Goal: Communication & Community: Ask a question

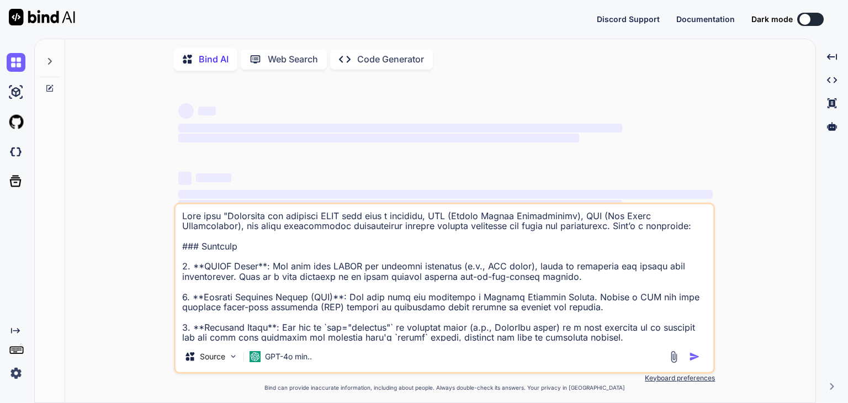
click at [51, 60] on icon at bounding box center [49, 61] width 9 height 9
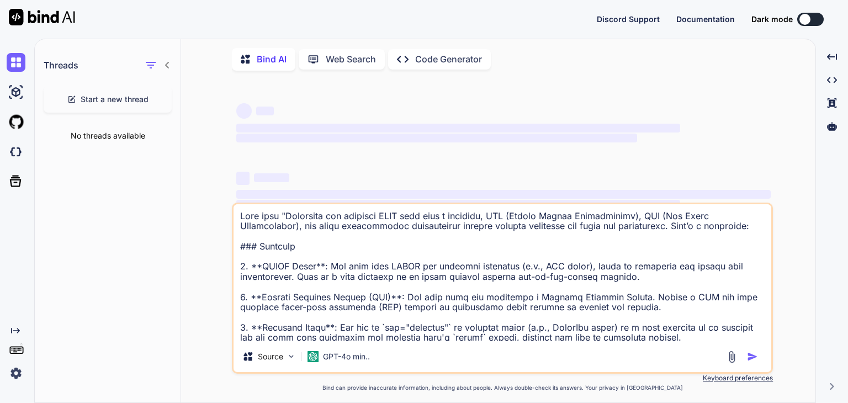
click at [140, 102] on span "Start a new thread" at bounding box center [115, 99] width 68 height 11
click at [289, 237] on textarea at bounding box center [503, 272] width 538 height 137
click at [122, 101] on span "Start a new thread" at bounding box center [115, 99] width 68 height 11
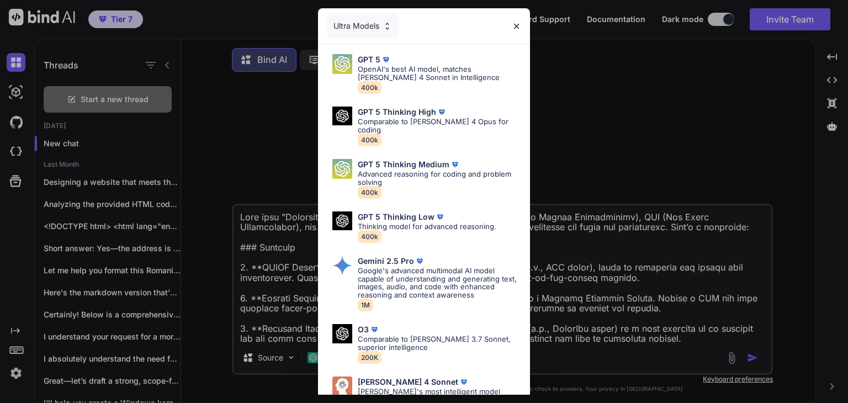
click at [292, 288] on div "Ultra Models GPT 5 OpenAI's best AI model, matches [PERSON_NAME] 4 Sonnet in In…" at bounding box center [424, 201] width 848 height 403
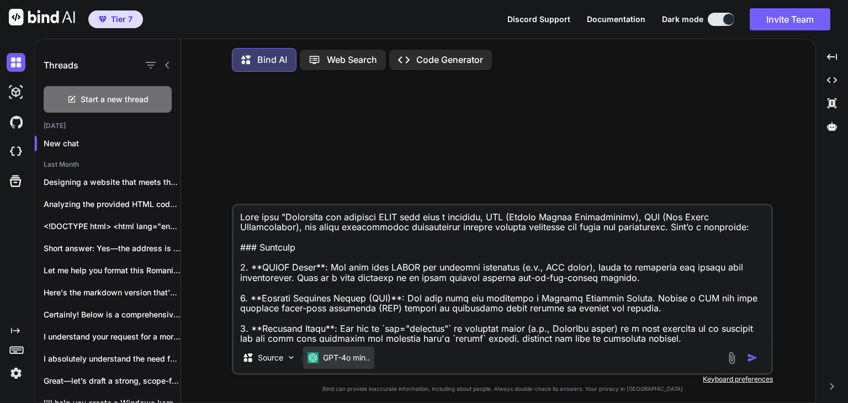
click at [360, 356] on p "GPT-4o min.." at bounding box center [346, 357] width 47 height 11
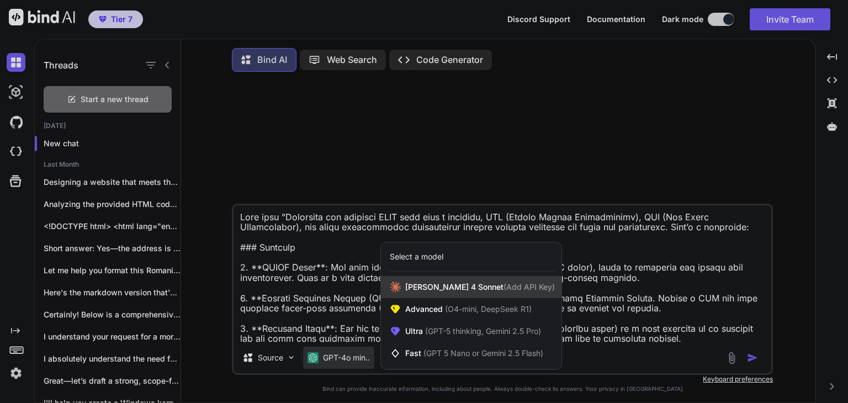
click at [439, 290] on span "[PERSON_NAME] 4 Sonnet (Add API Key)" at bounding box center [480, 287] width 150 height 11
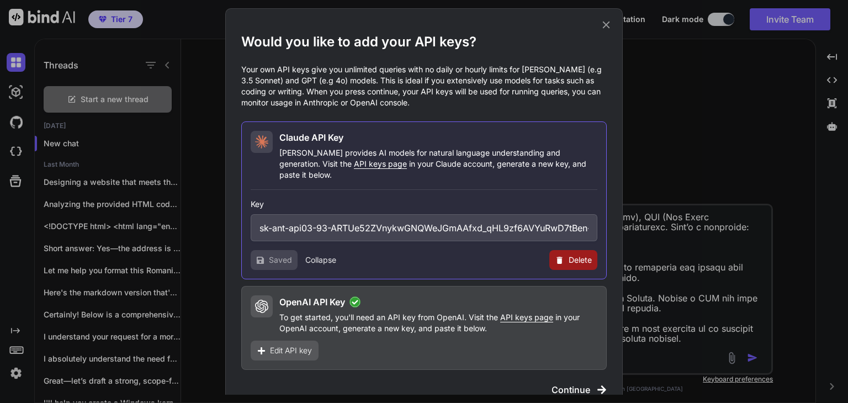
scroll to position [6, 0]
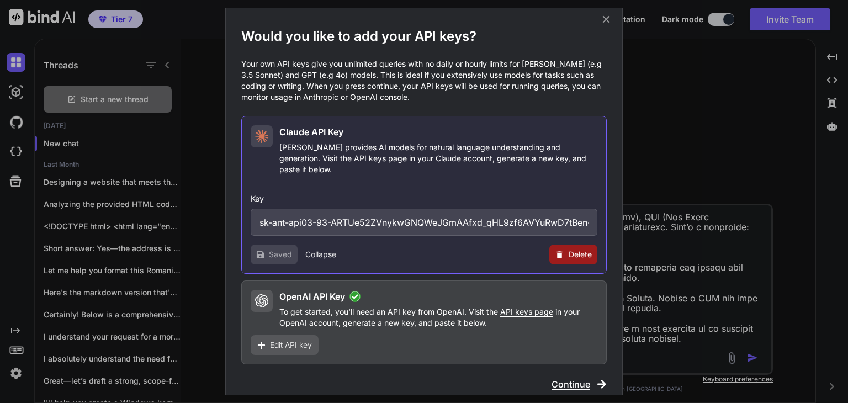
click at [557, 378] on span "Continue" at bounding box center [571, 384] width 39 height 13
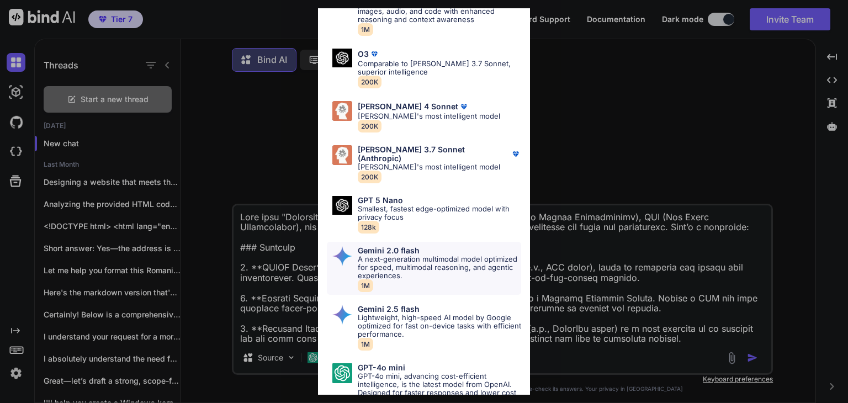
scroll to position [482, 0]
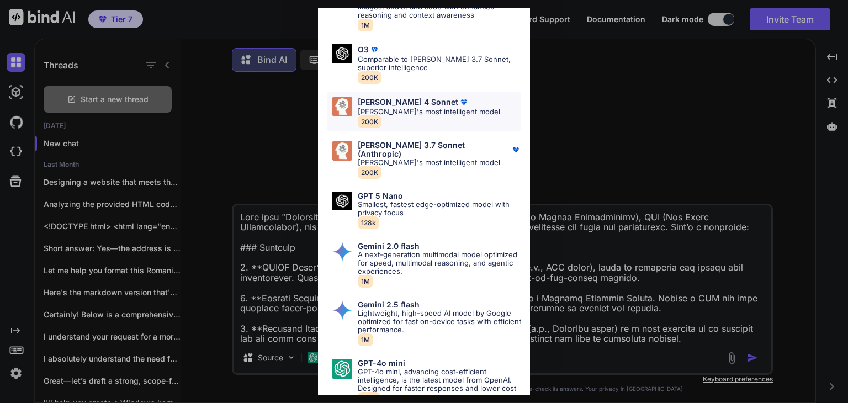
click at [426, 108] on p "[PERSON_NAME]'s most intelligent model" at bounding box center [429, 112] width 142 height 8
type textarea "x"
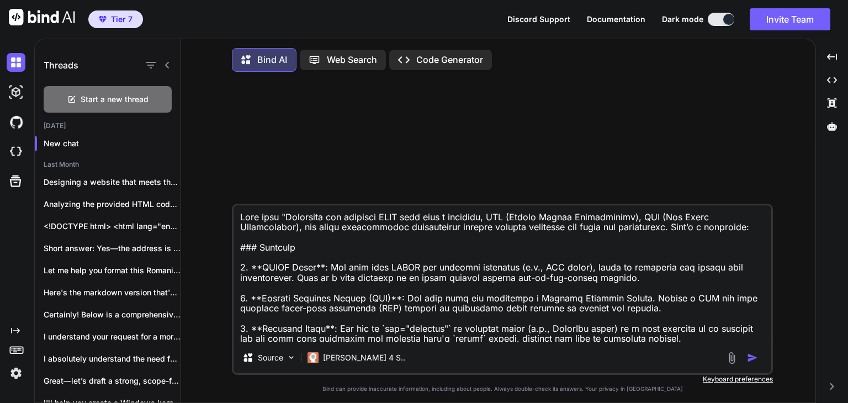
click at [377, 242] on textarea at bounding box center [503, 273] width 538 height 137
click at [325, 257] on textarea at bounding box center [503, 273] width 538 height 137
type textarea "x"
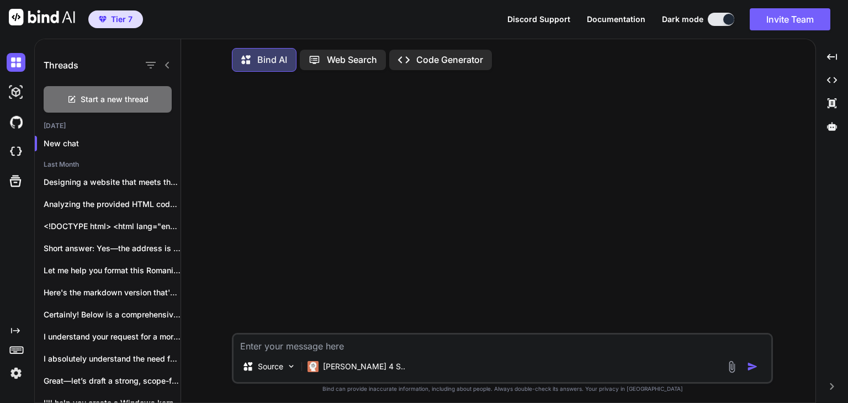
type textarea "T"
type textarea "x"
type textarea "Th"
type textarea "x"
type textarea "Thi"
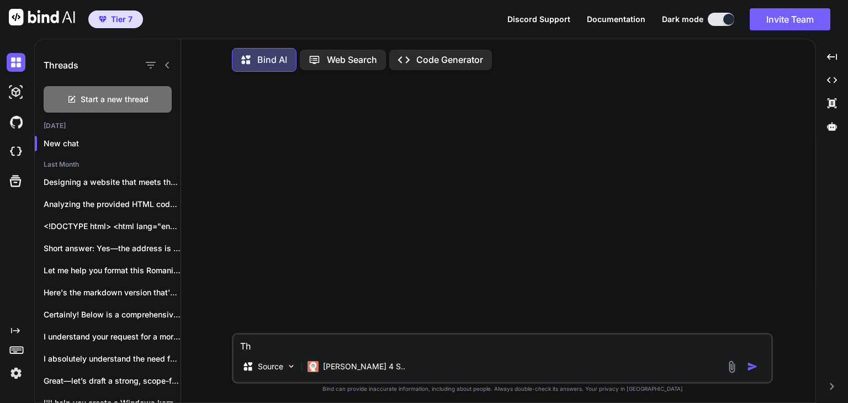
type textarea "x"
type textarea "This"
type textarea "x"
type textarea "This"
type textarea "x"
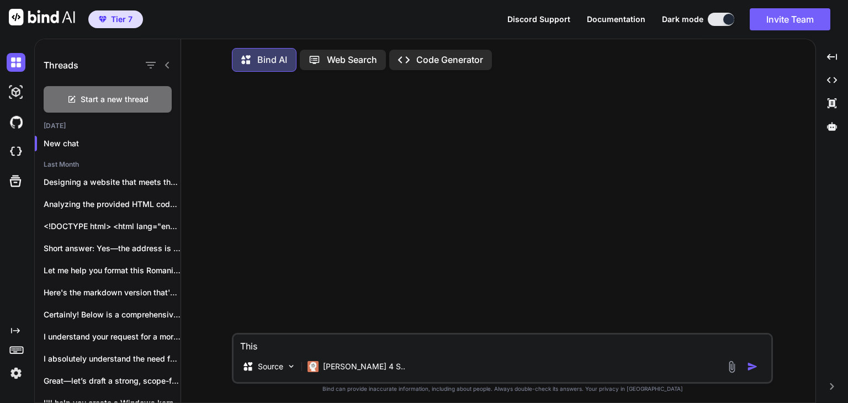
type textarea "This i"
type textarea "x"
type textarea "This is"
type textarea "x"
type textarea "This is"
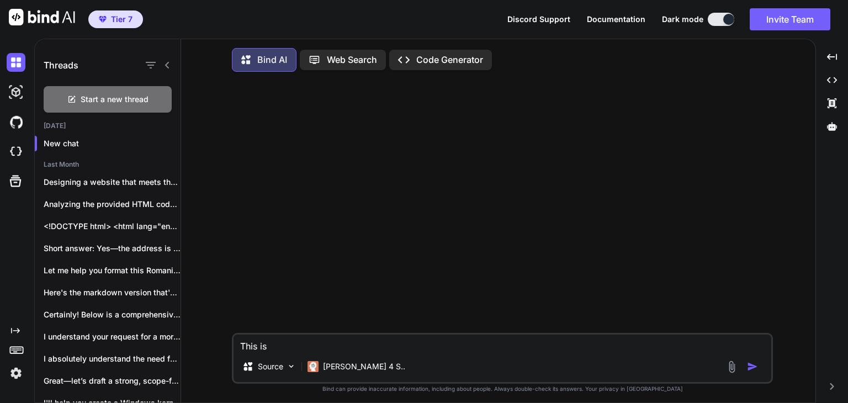
type textarea "x"
type textarea "This is c"
type textarea "x"
type textarea "This is co"
type textarea "x"
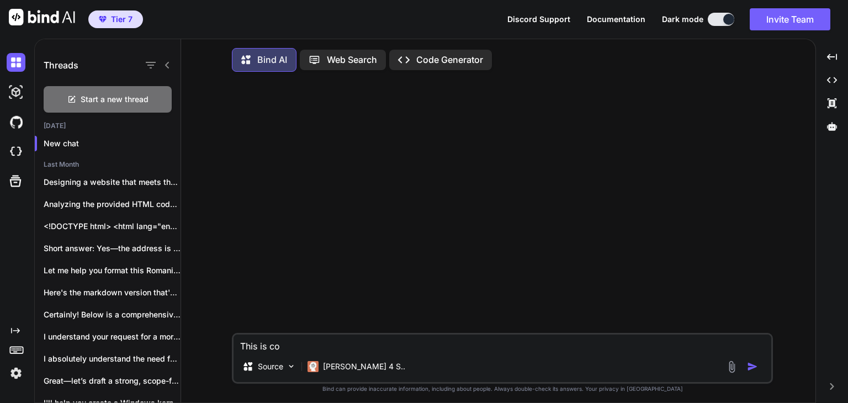
type textarea "This is cod"
type textarea "x"
type textarea "This is code"
type textarea "x"
type textarea "This is code"
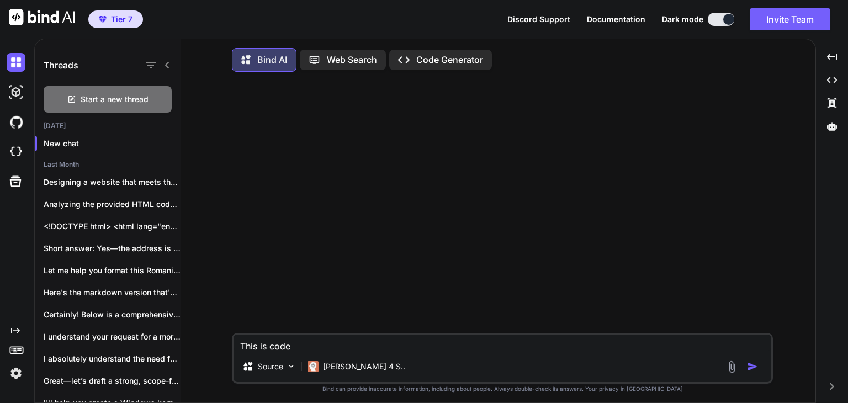
type textarea "x"
type textarea "This is code o"
type textarea "x"
type textarea "This is code"
type textarea "x"
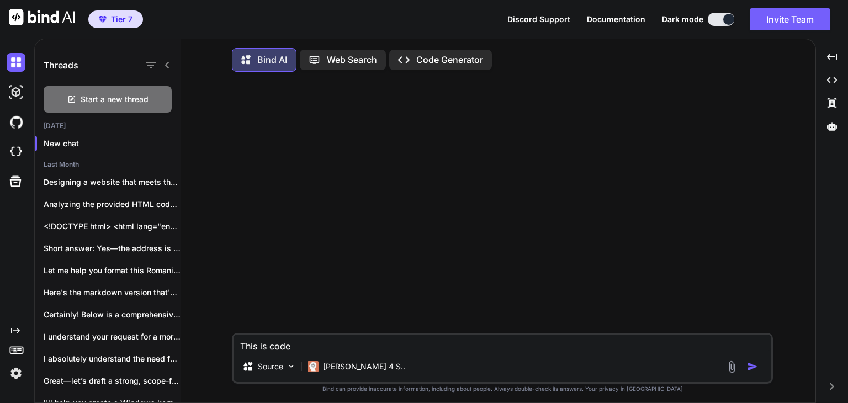
type textarea "This is code f"
type textarea "x"
type textarea "This is code fo"
type textarea "x"
type textarea "This is code for"
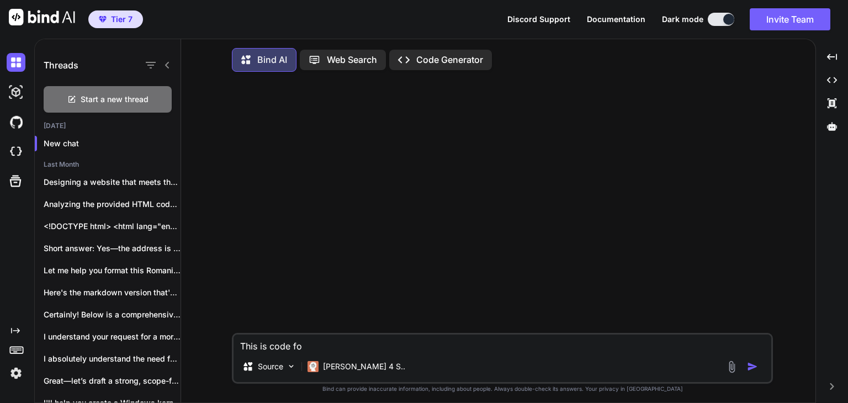
type textarea "x"
type textarea "This is code for"
type textarea "x"
type textarea "This is code for t"
type textarea "x"
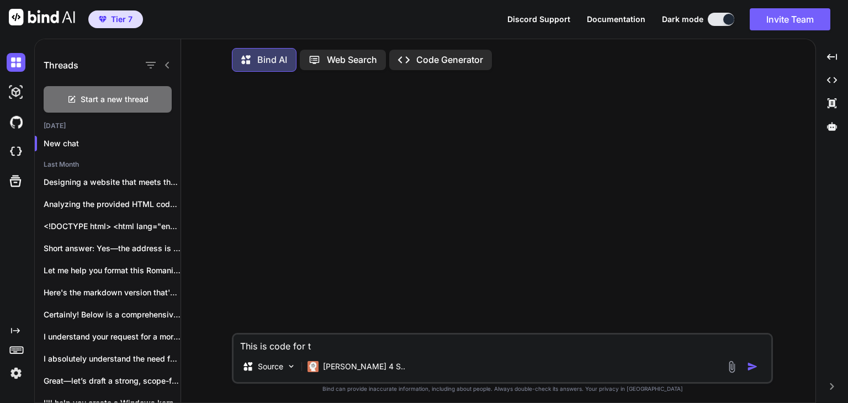
type textarea "This is code for th"
type textarea "x"
type textarea "This is code for the"
type textarea "x"
type textarea "This is code for the"
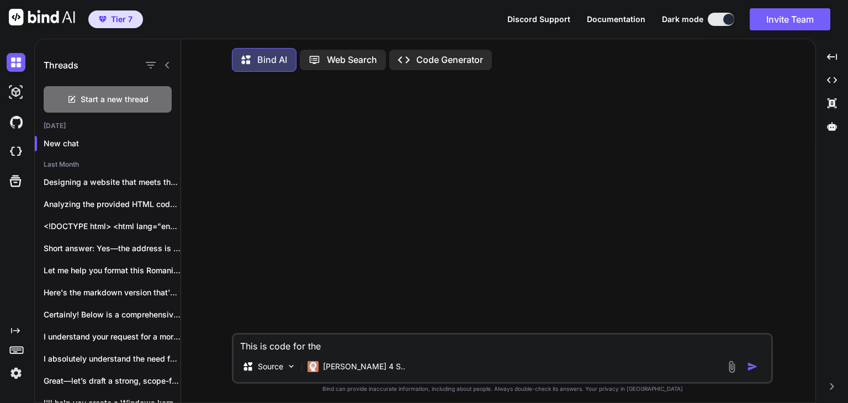
type textarea "x"
type textarea "This is code for the h"
type textarea "x"
type textarea "This is code for the ho"
type textarea "x"
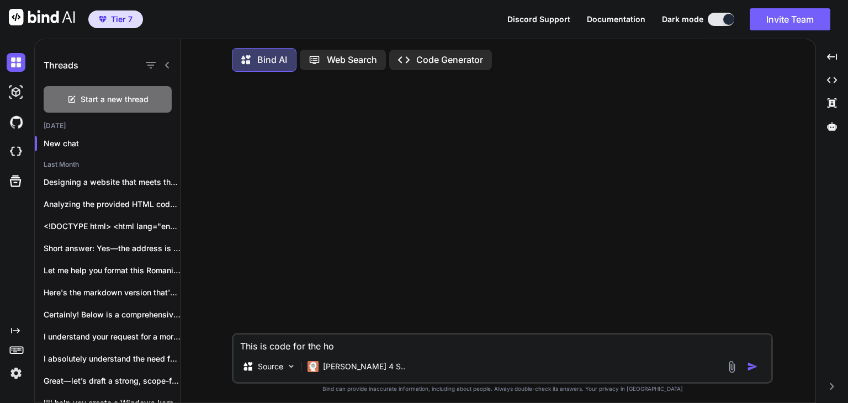
type textarea "This is code for the hom"
type textarea "x"
type textarea "This is code for the home"
type textarea "x"
type textarea "This is code for the homep"
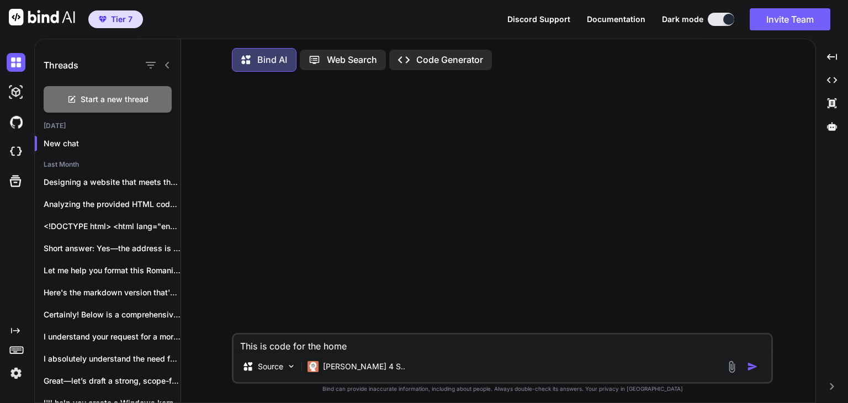
type textarea "x"
type textarea "This is code for the homepa"
type textarea "x"
type textarea "This is code for the homepag"
type textarea "x"
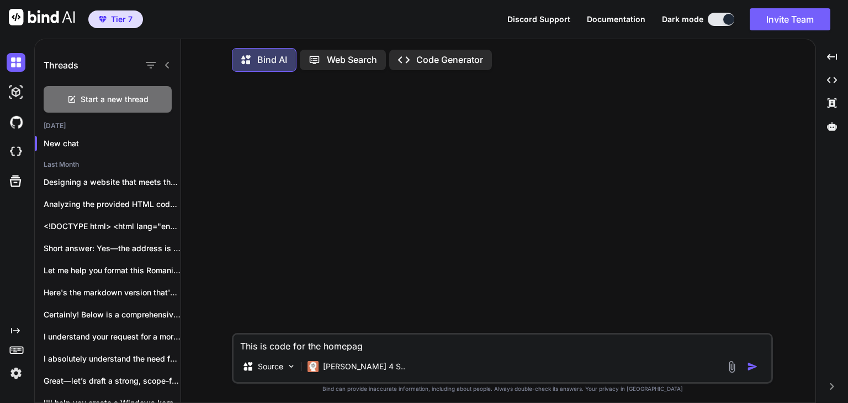
type textarea "This is code for the homepage"
type textarea "x"
type textarea "This is code for the homepage"
type textarea "x"
type textarea "This is code for the homepage o"
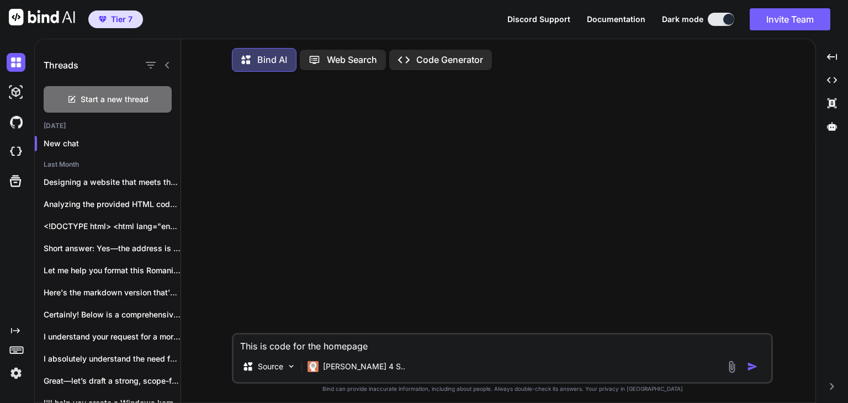
type textarea "x"
type textarea "This is code for the homepage of"
type textarea "x"
type textarea "This is code for the homepage of"
type textarea "x"
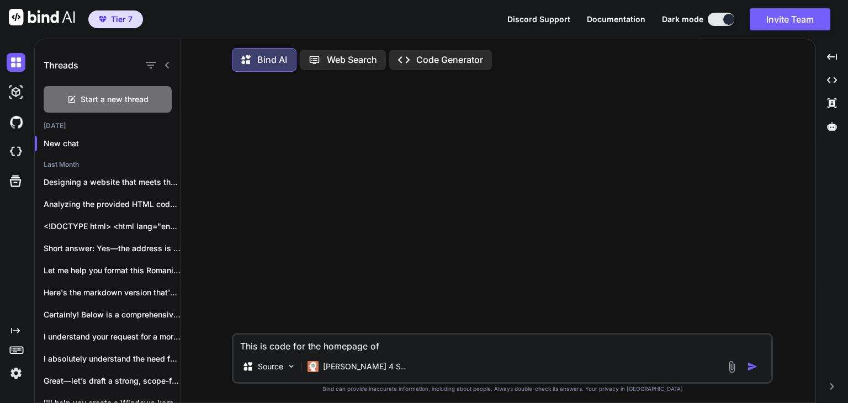
type textarea "This is code for the homepage of t"
type textarea "x"
type textarea "This is code for the homepage of th"
type textarea "x"
type textarea "This is code for the homepage of the"
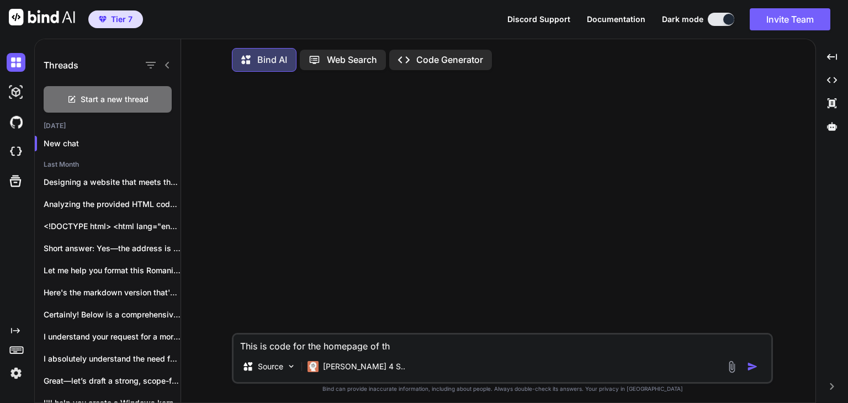
type textarea "x"
type textarea "This is code for the homepage of the"
type textarea "x"
type textarea "This is code for the homepage of the N"
type textarea "x"
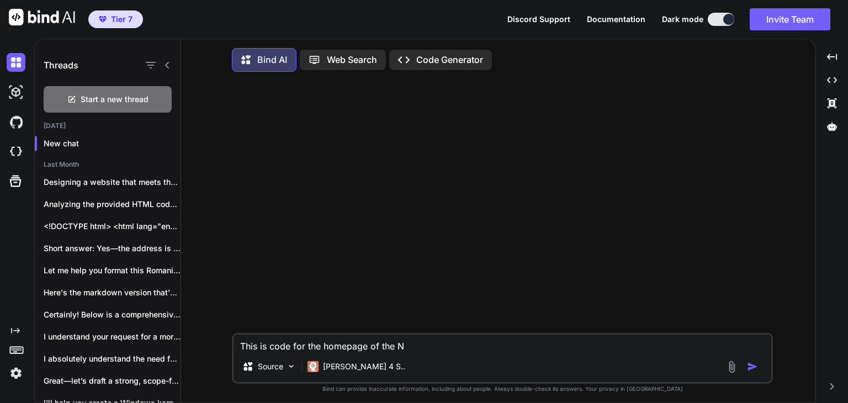
type textarea "This is code for the homepage of the No"
type textarea "x"
type textarea "This is code for the homepage of the Not"
type textarea "x"
type textarea "This is code for the homepage of the Nota"
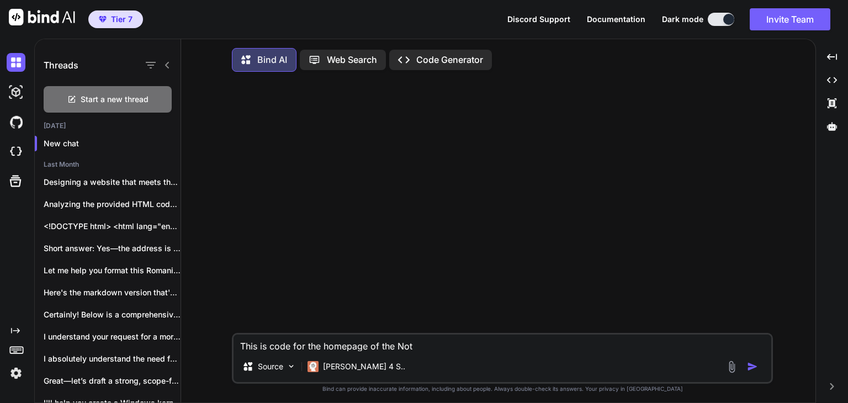
type textarea "x"
type textarea "This is code for the homepage of the Notar"
type textarea "x"
type textarea "This is code for the homepage of the Notary"
type textarea "x"
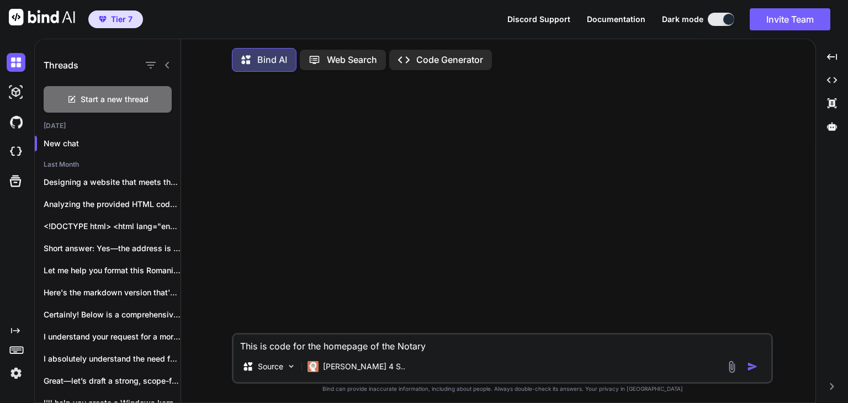
type textarea "This is code for the homepage of the Notary"
type textarea "x"
type textarea "This is code for the homepage of the Notary G"
type textarea "x"
type textarea "This is code for the homepage of the Notary Ge"
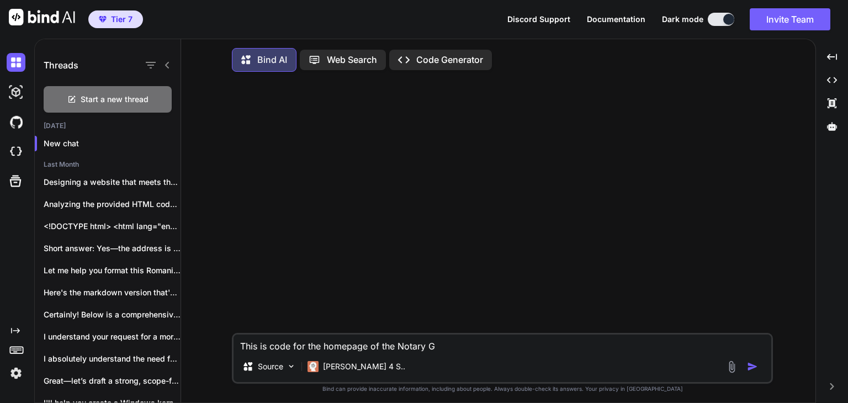
type textarea "x"
type textarea "This is code for the homepage of the Notary Gee"
type textarea "x"
type textarea "This is code for the homepage of the Notary Geek"
type textarea "x"
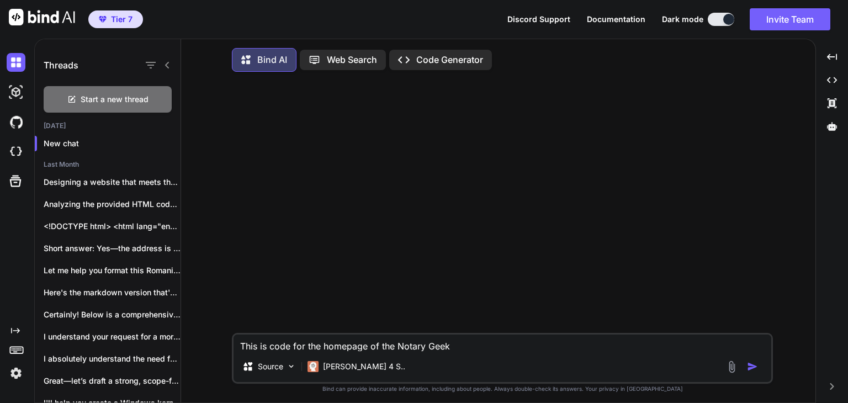
type textarea "This is code for the homepage of the Notary Geek"
type textarea "x"
type textarea "This is code for the homepage of the Notary Geek o"
type textarea "x"
type textarea "This is code for the homepage of the Notary Geek on"
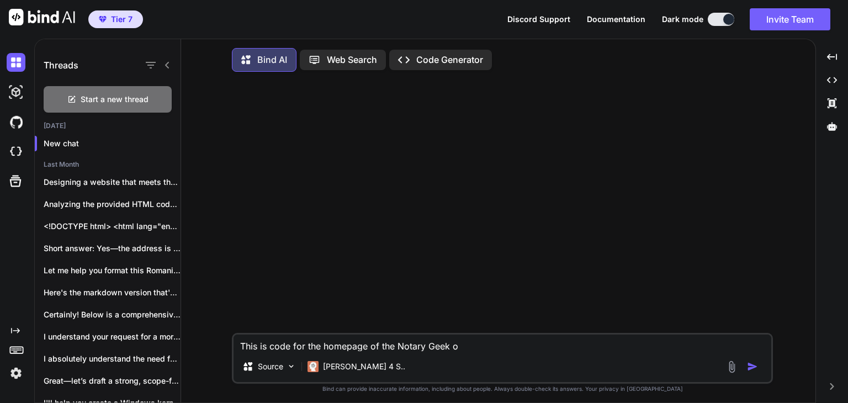
type textarea "x"
type textarea "This is code for the homepage of the Notary Geek onl"
type textarea "x"
type textarea "This is code for the homepage of the Notary Geek onli"
type textarea "x"
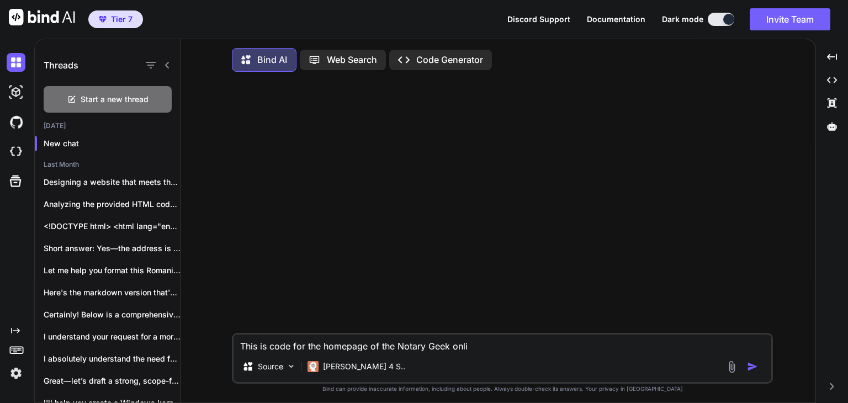
type textarea "This is code for the homepage of the Notary Geek onlin"
type textarea "x"
type textarea "This is code for the homepage of the Notary Geek online"
type textarea "x"
type textarea "This is code for the homepage of the Notary Geek online"
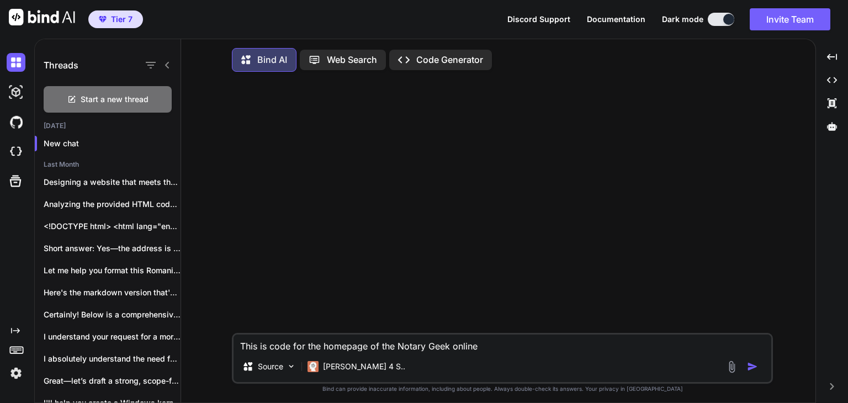
type textarea "x"
type textarea "This is code for the homepage of the Notary Geek online p"
type textarea "x"
type textarea "This is code for the homepage of the Notary Geek online pl"
type textarea "x"
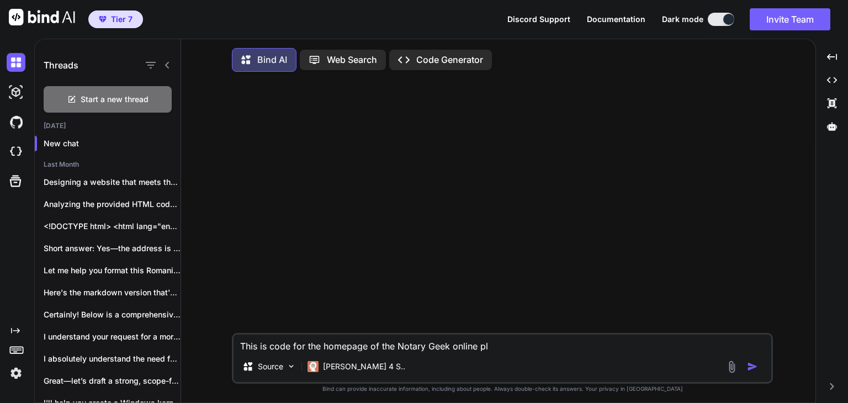
type textarea "This is code for the homepage of the Notary Geek online pla"
type textarea "x"
type textarea "This is code for the homepage of the Notary Geek online plat"
type textarea "x"
type textarea "This is code for the homepage of the Notary Geek online platf"
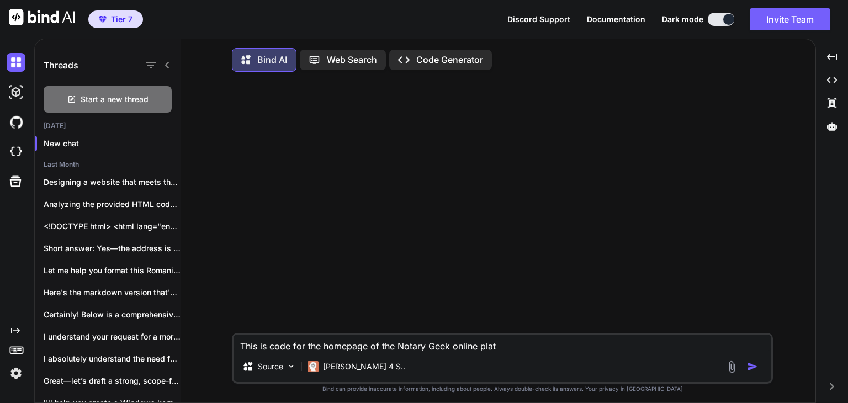
type textarea "x"
type textarea "This is code for the homepage of the Notary Geek online platfo"
type textarea "x"
type textarea "This is code for the homepage of the Notary Geek online platfor"
type textarea "x"
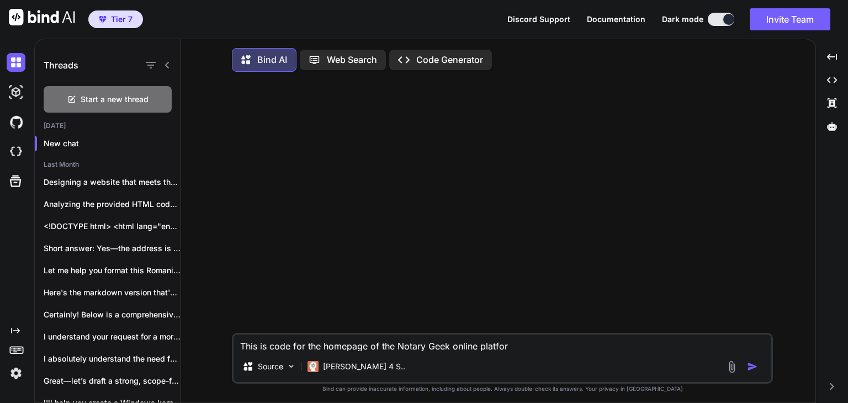
type textarea "This is code for the homepage of the Notary Geek online platform"
type textarea "x"
type textarea "This is code for the homepage of the Notary Geek online platform"
type textarea "x"
type textarea "This is code for the homepage of the Notary Geek online platform p"
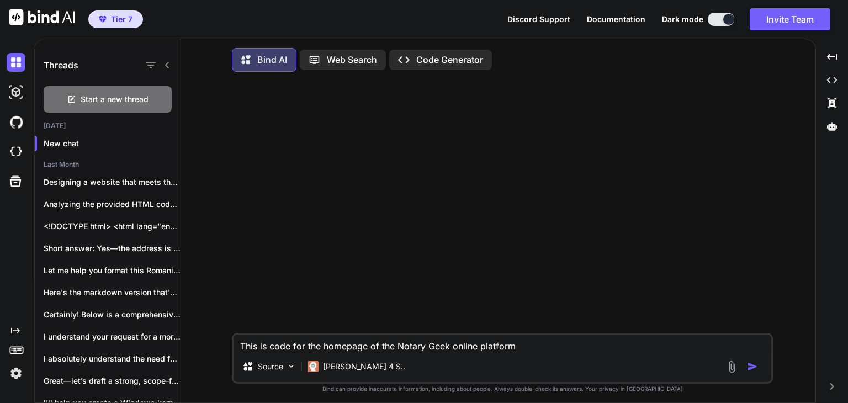
type textarea "x"
type textarea "This is code for the homepage of the Notary Geek online platform pa"
type textarea "x"
type textarea "This is code for the homepage of the Notary Geek online platform pag"
type textarea "x"
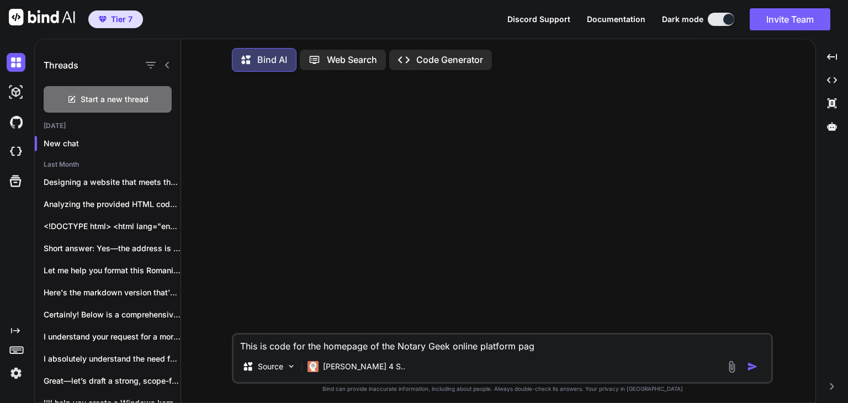
type textarea "This is code for the homepage of the Notary Geek online platform page"
type textarea "x"
type textarea "This is code for the homepage of the Notary Geek online platform page"
type textarea "x"
type textarea "This is code for the homepage of the Notary Geek online platform page ""
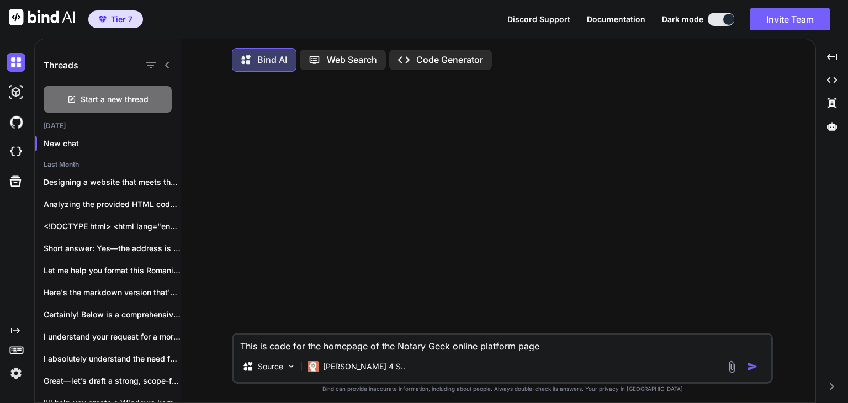
type textarea "x"
paste textarea "<!DOCTYPE html> <html lang="en"> <head> <meta charset="UTF-8"> <meta name="view…"
type textarea "This is code for the homepage of the Notary Geek online platform page "<!DOCTYP…"
type textarea "x"
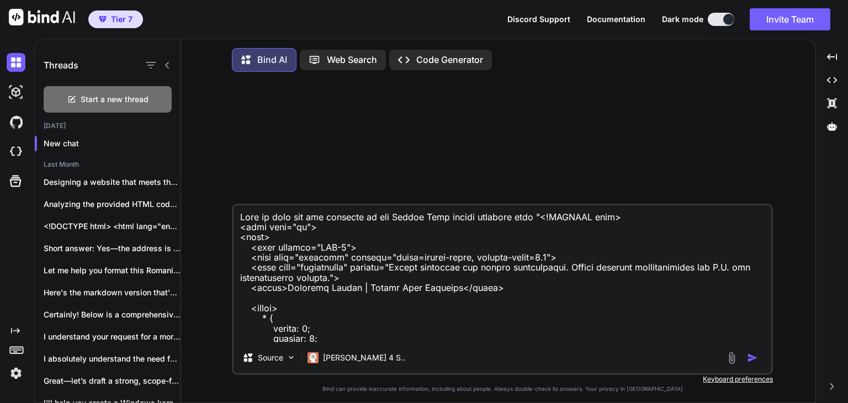
scroll to position [6109, 0]
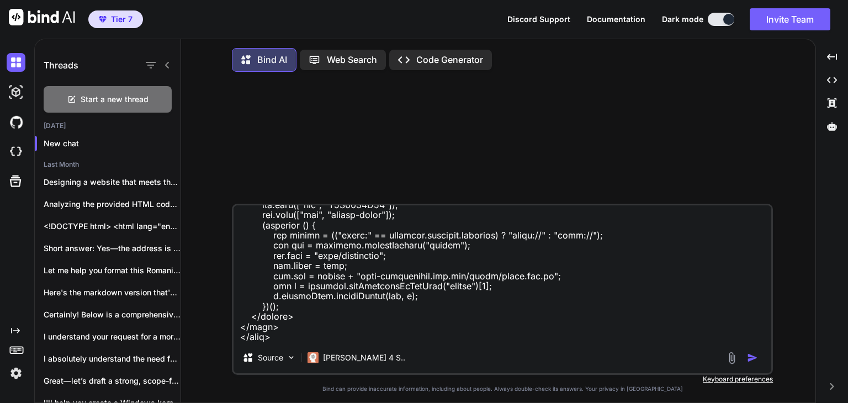
type textarea "This is code for the homepage of the Notary Geek online platform page "<!DOCTYP…"
type textarea "x"
type textarea "This is code for the homepage of the Notary Geek online platform page "<!DOCTYP…"
type textarea "x"
type textarea "This is code for the homepage of the Notary Geek online platform page "<!DOCTYP…"
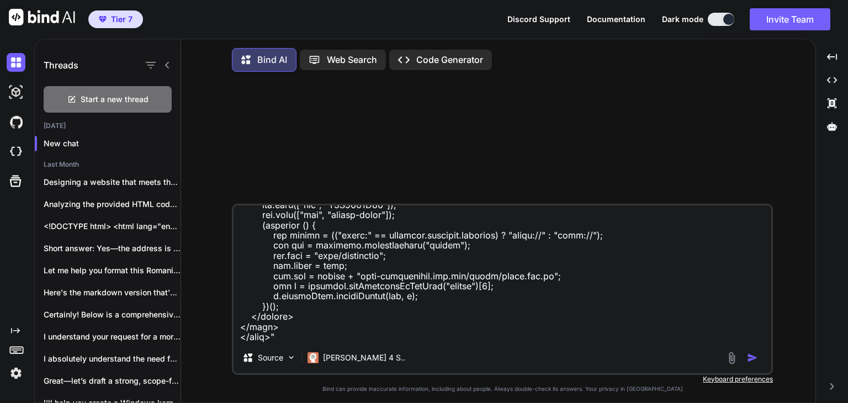
type textarea "x"
type textarea "This is code for the homepage of the Notary Geek online platform page "<!DOCTYP…"
type textarea "x"
type textarea "This is code for the homepage of the Notary Geek online platform page "<!DOCTYP…"
type textarea "x"
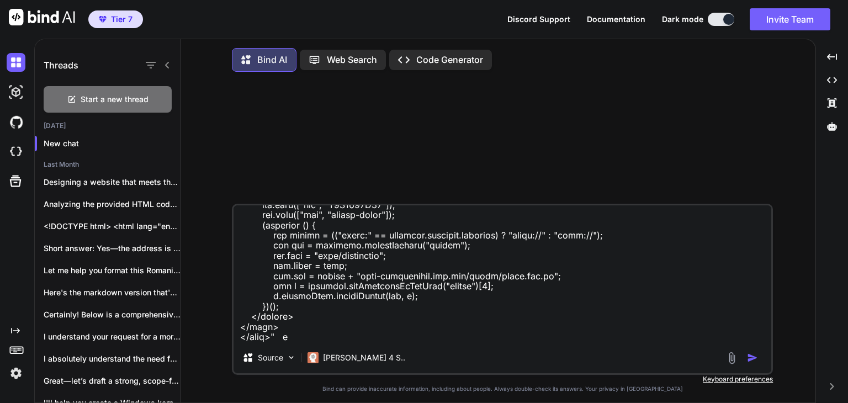
type textarea "This is code for the homepage of the Notary Geek online platform page "<!DOCTYP…"
type textarea "x"
type textarea "This is code for the homepage of the Notary Geek online platform page "<!DOCTYP…"
type textarea "x"
type textarea "This is code for the homepage of the Notary Geek online platform page "<!DOCTYP…"
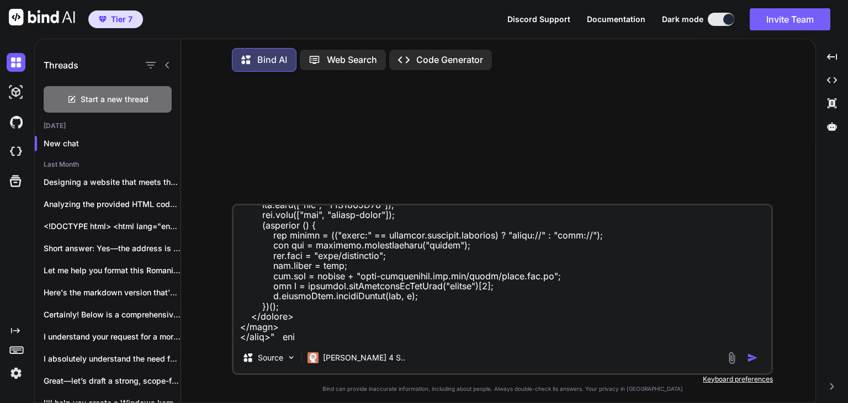
type textarea "x"
type textarea "This is code for the homepage of the Notary Geek online platform page "<!DOCTYP…"
type textarea "x"
type textarea "This is code for the homepage of the Notary Geek online platform page "<!DOCTYP…"
type textarea "x"
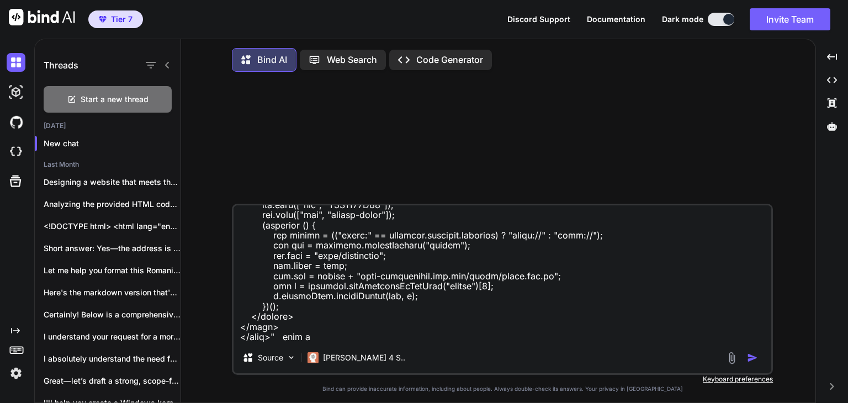
type textarea "This is code for the homepage of the Notary Geek online platform page "<!DOCTYP…"
type textarea "x"
type textarea "This is code for the homepage of the Notary Geek online platform page "<!DOCTYP…"
type textarea "x"
type textarea "This is code for the homepage of the Notary Geek online platform page "<!DOCTYP…"
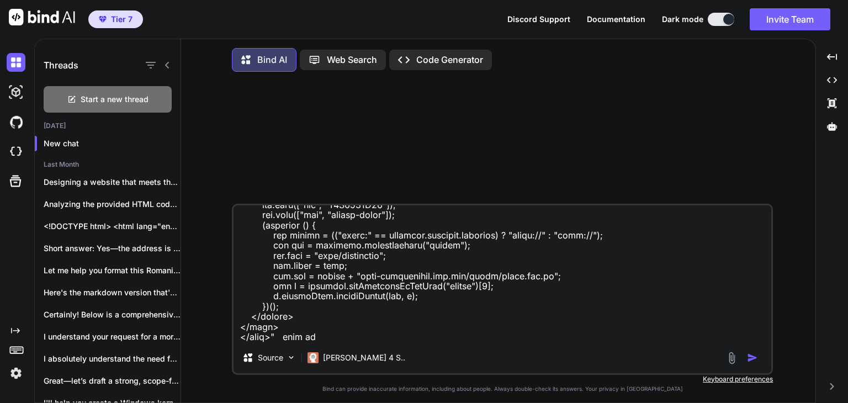
type textarea "x"
type textarea "This is code for the homepage of the Notary Geek online platform page "<!DOCTYP…"
type textarea "x"
type textarea "This is code for the homepage of the Notary Geek online platform page "<!DOCTYP…"
type textarea "x"
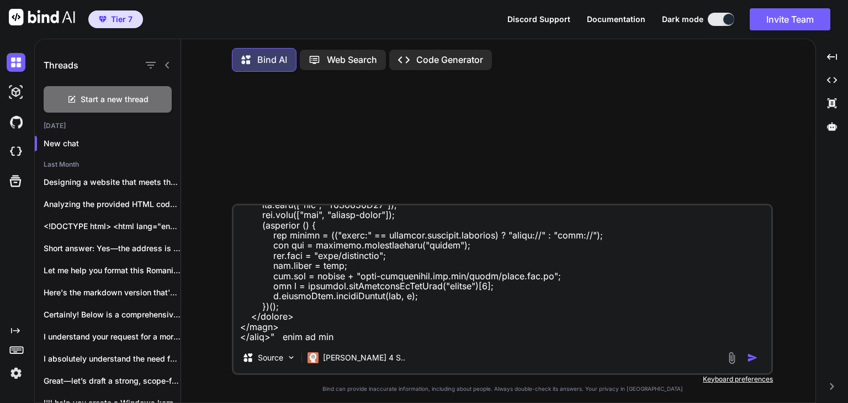
type textarea "This is code for the homepage of the Notary Geek online platform page "<!DOCTYP…"
type textarea "x"
type textarea "This is code for the homepage of the Notary Geek online platform page "<!DOCTYP…"
type textarea "x"
type textarea "This is code for the homepage of the Notary Geek online platform page "<!DOCTYP…"
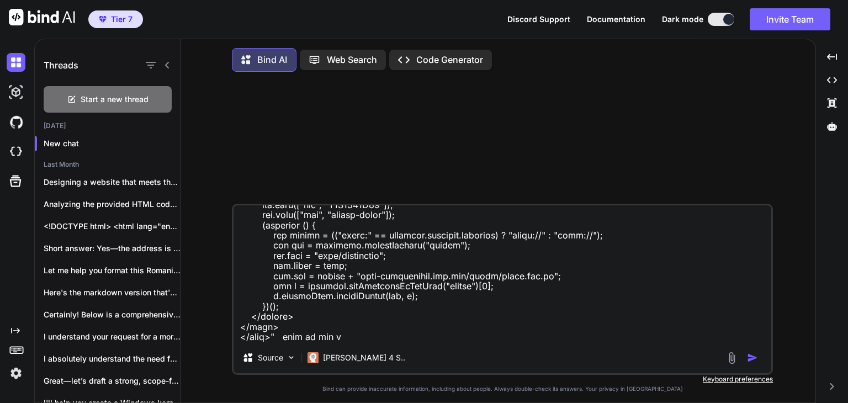
type textarea "x"
type textarea "This is code for the homepage of the Notary Geek online platform page "<!DOCTYP…"
type textarea "x"
type textarea "This is code for the homepage of the Notary Geek online platform page "<!DOCTYP…"
type textarea "x"
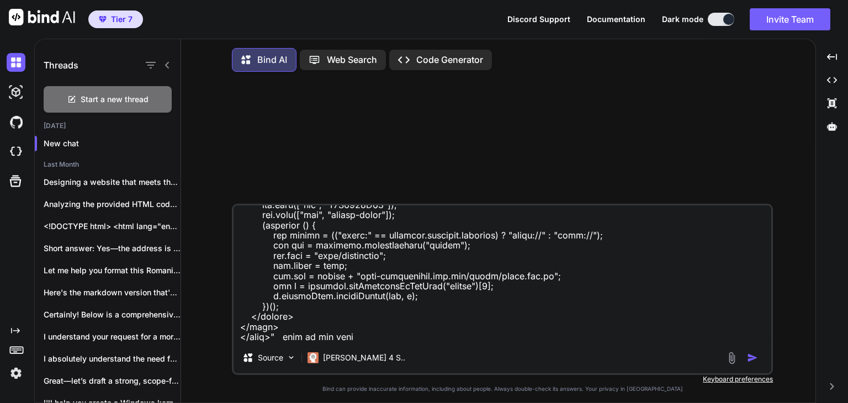
type textarea "This is code for the homepage of the Notary Geek online platform page "<!DOCTYP…"
type textarea "x"
type textarea "This is code for the homepage of the Notary Geek online platform page "<!DOCTYP…"
type textarea "x"
type textarea "This is code for the homepage of the Notary Geek online platform page "<!DOCTYP…"
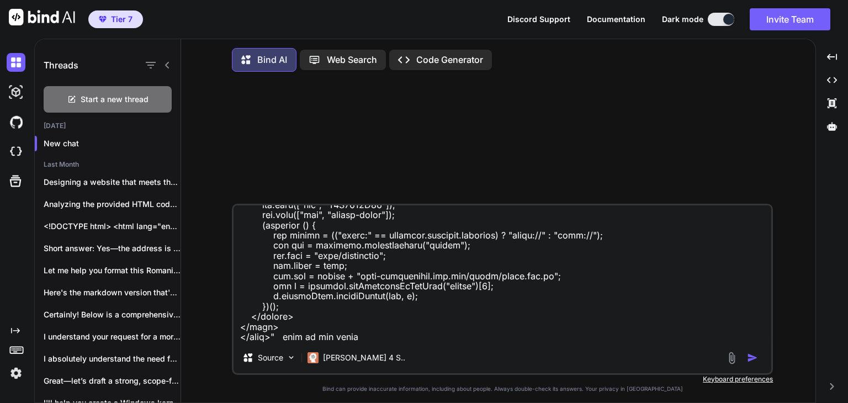
type textarea "x"
type textarea "This is code for the homepage of the Notary Geek online platform page "<!DOCTYP…"
type textarea "x"
type textarea "This is code for the homepage of the Notary Geek online platform page "<!DOCTYP…"
click at [408, 263] on textarea at bounding box center [503, 273] width 538 height 137
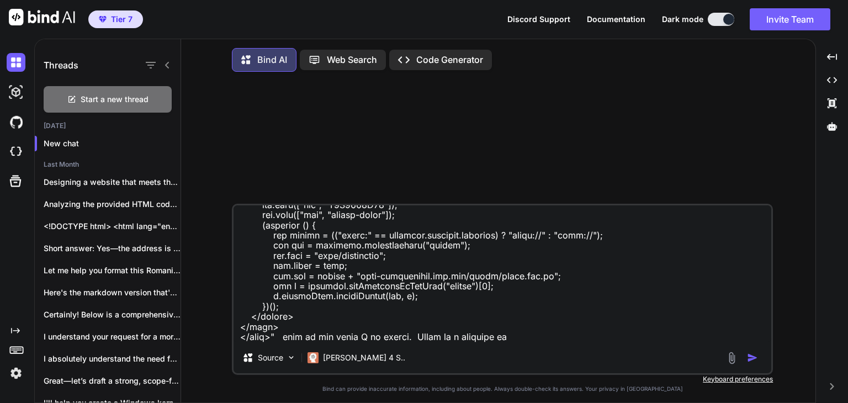
click at [524, 339] on textarea at bounding box center [503, 273] width 538 height 137
